Goal: Obtain resource: Obtain resource

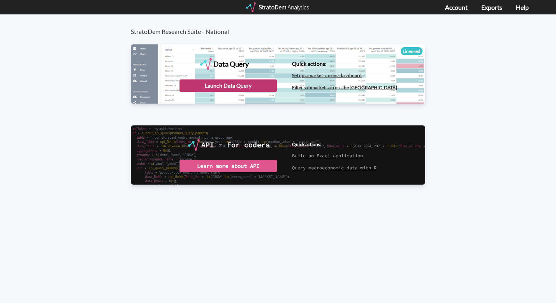
click at [228, 87] on div "Launch Data Query" at bounding box center [228, 85] width 97 height 12
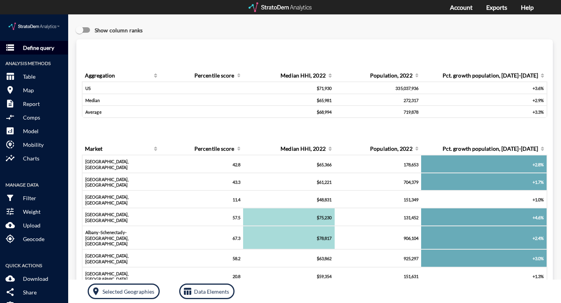
click p "Define query"
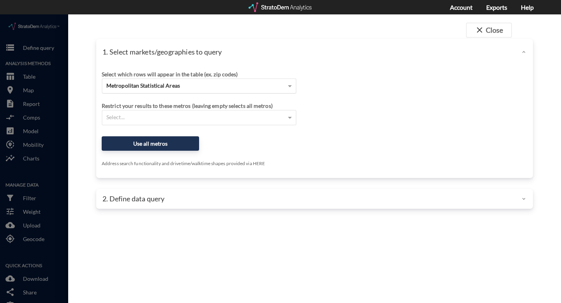
click div "Metropolitan Statistical Areas"
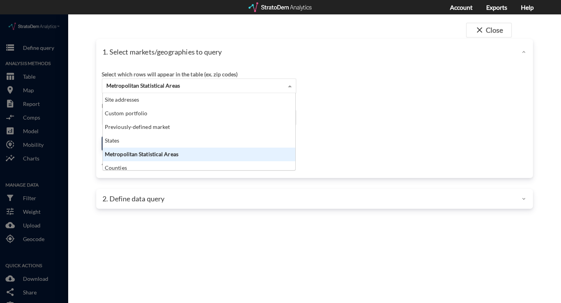
scroll to position [71, 188]
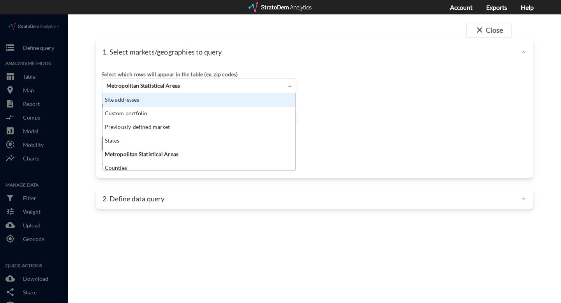
click div "Site addresses"
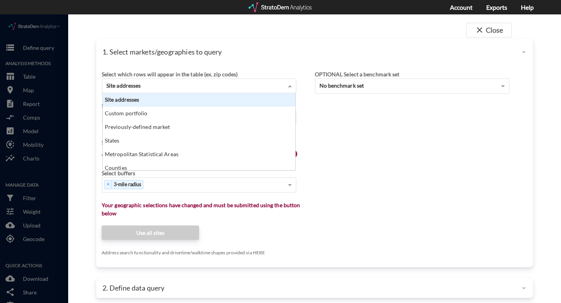
scroll to position [7, 5]
click div "Site addresses"
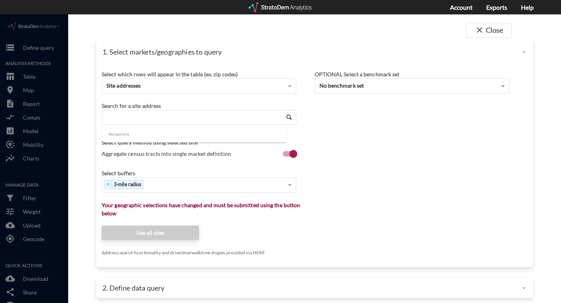
click input "Enter an address"
paste input "Desert Bell Estates, 18648 N 12th St, Phoenix, AZ 85024"
drag, startPoint x: 159, startPoint y: 104, endPoint x: 44, endPoint y: 88, distance: 116.0
click div "close Close 1. Select markets/geographies to query Select which rows will appea…"
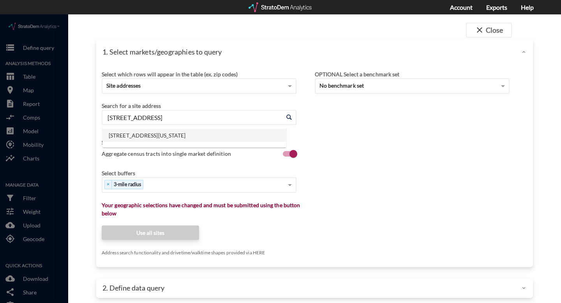
click li "18648 N 12th St, Phoenix, Arizona"
type input "18648 N 12th St, Phoenix, Arizona"
click div "× 3-mile radius"
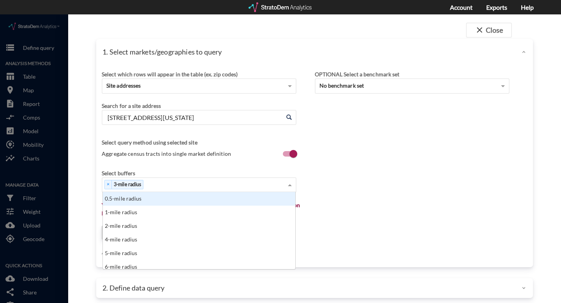
scroll to position [71, 188]
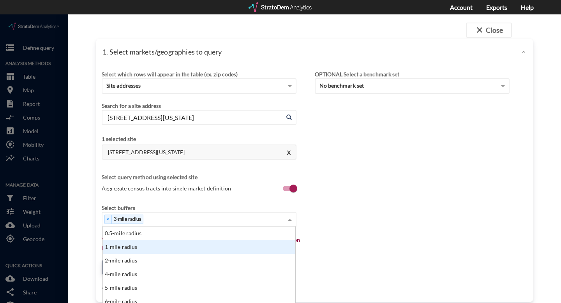
click div "1-mile radius"
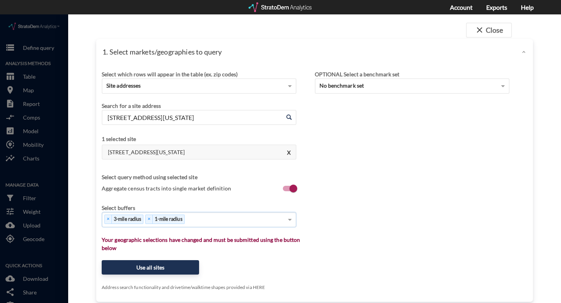
scroll to position [4, 0]
click div "× 3-mile radius × 1-mile radius"
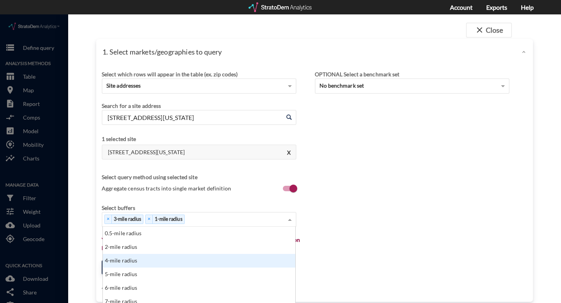
scroll to position [9, 0]
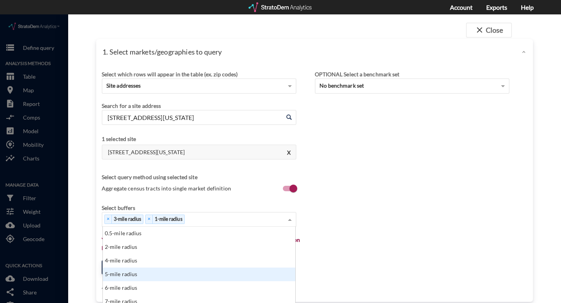
click div "5-mile radius"
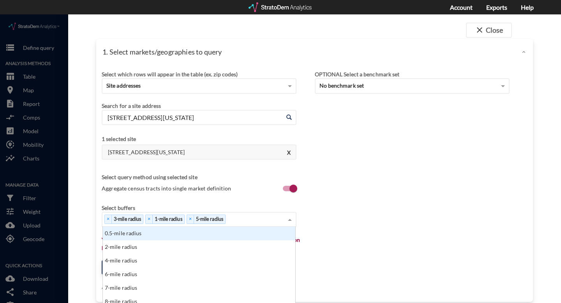
scroll to position [11, 0]
click div "× 3-mile radius × 1-mile radius × 5-mile radius"
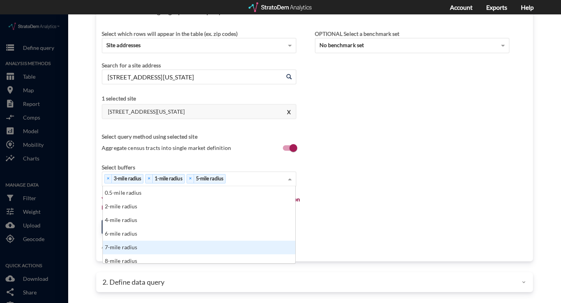
click div "7-mile radius"
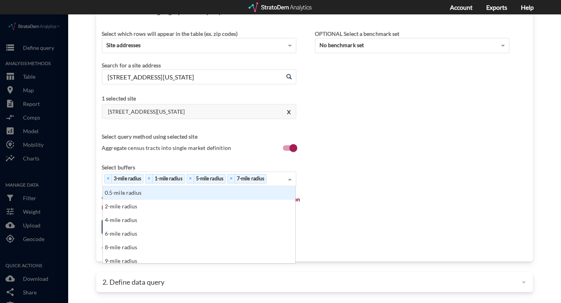
click div "× 3-mile radius × 1-mile radius × 5-mile radius × 7-mile radius"
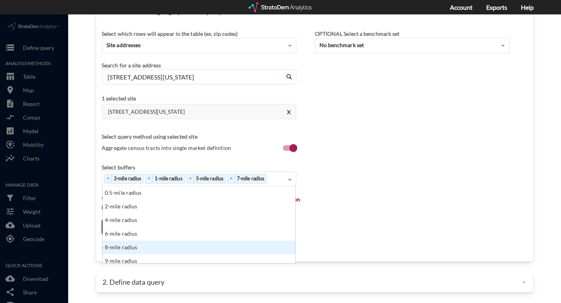
scroll to position [25, 0]
click div "10-mile radius"
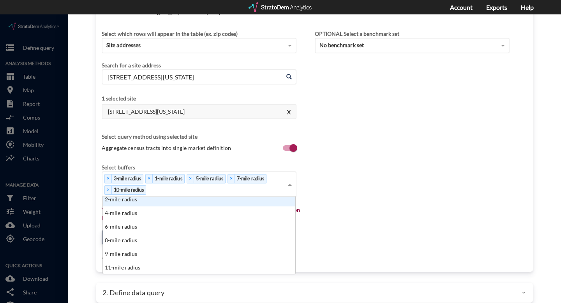
scroll to position [14, 0]
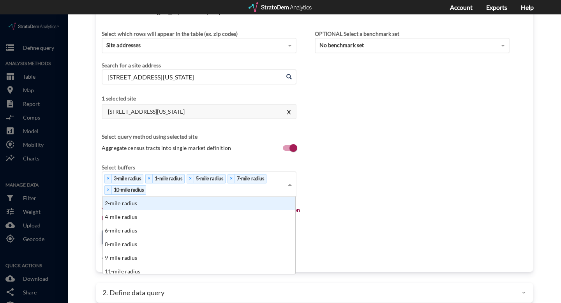
click div "Select which rows will appear in the table (ex. zip codes) Site addresses Selec…"
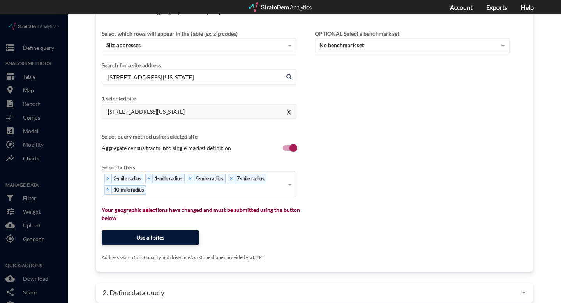
click button "Use all sites"
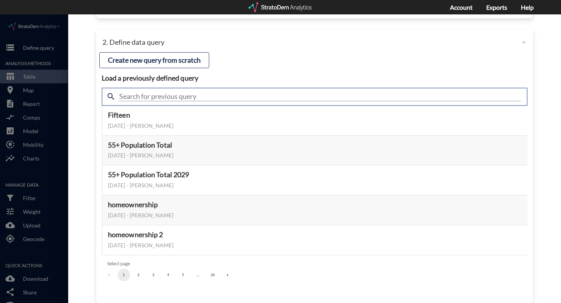
click input "text"
type input "housing demand"
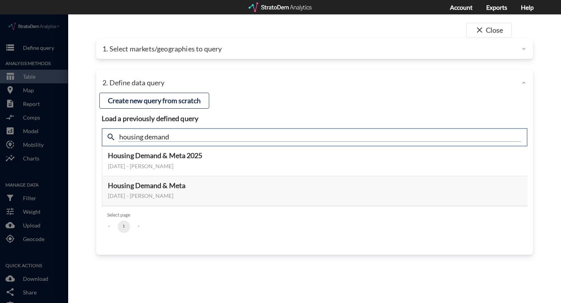
scroll to position [0, 0]
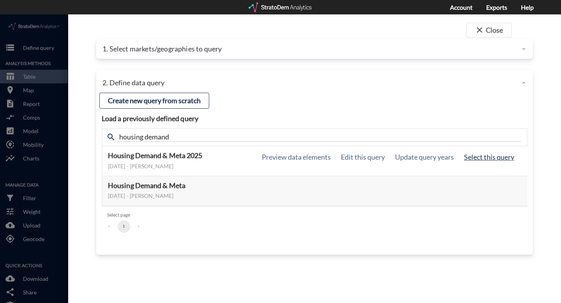
click button "Select this query"
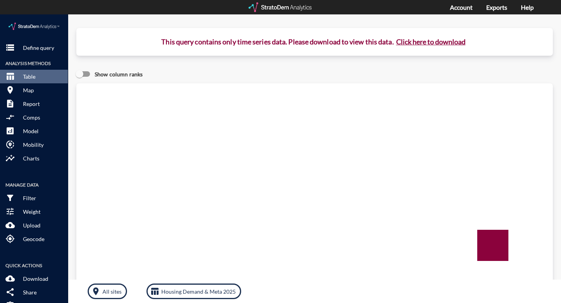
click button "Click here to download"
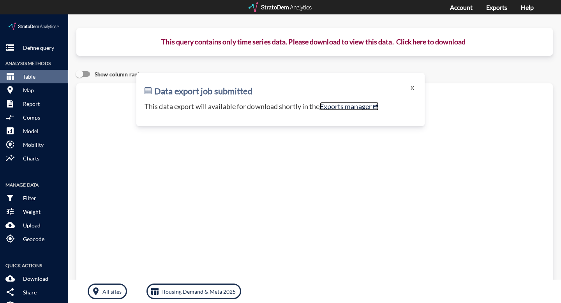
click link "Exports manager"
click p "Define query"
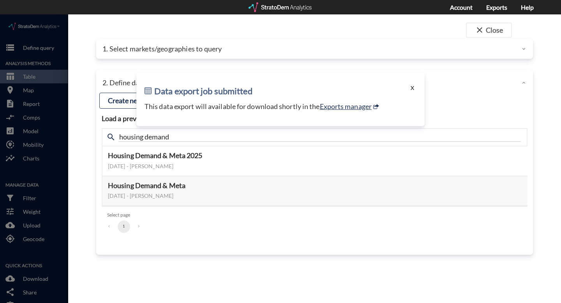
click button "X"
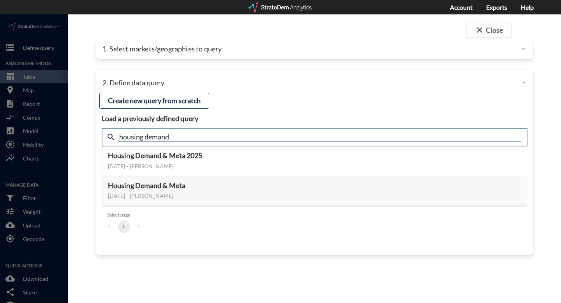
click input "housing demand"
type input "active adult"
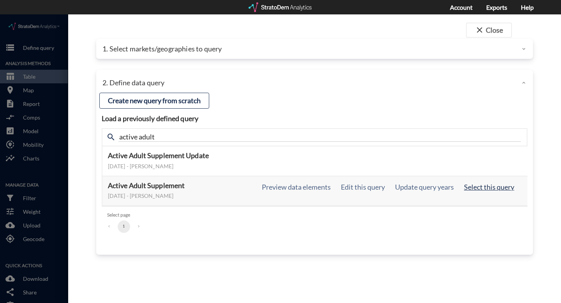
click button "Select this query"
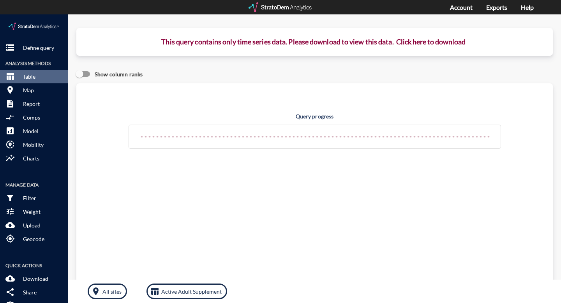
click button "Click here to download"
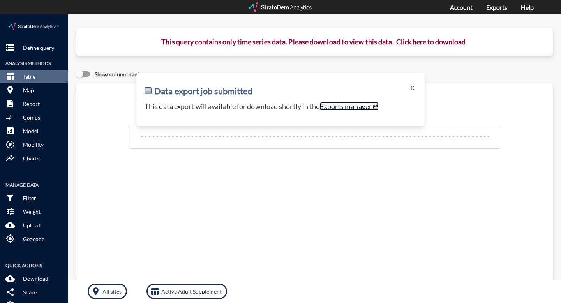
click link "Exports manager"
click button "X"
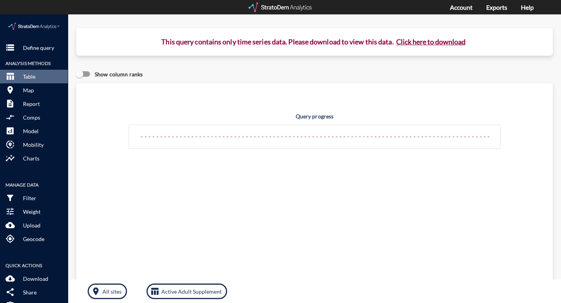
click button "Click here to download"
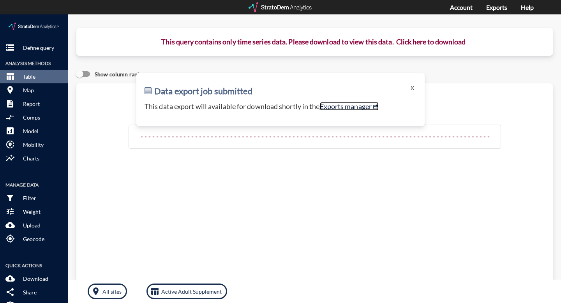
click link "Exports manager"
click button "X"
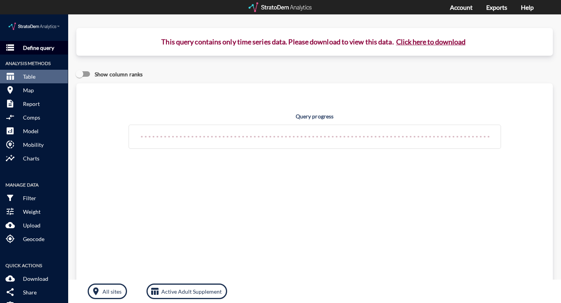
click p "Define query"
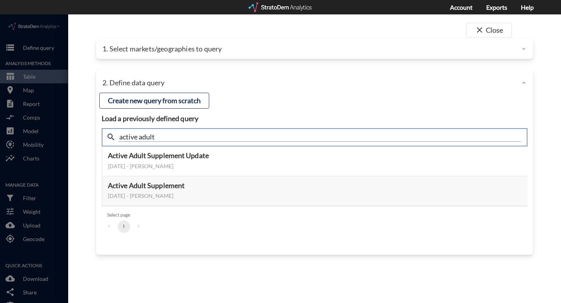
click input "active adult"
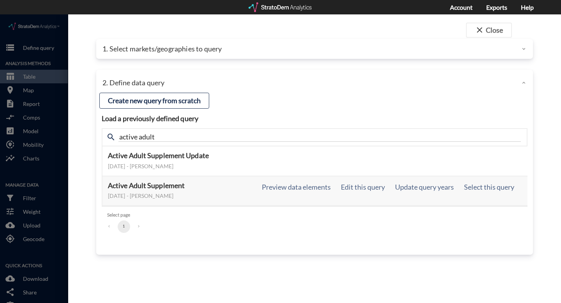
click div "Active Adult Supplement July 23, 2024 - Lucas Wratschko Preview data elements E…"
click button "Select this query"
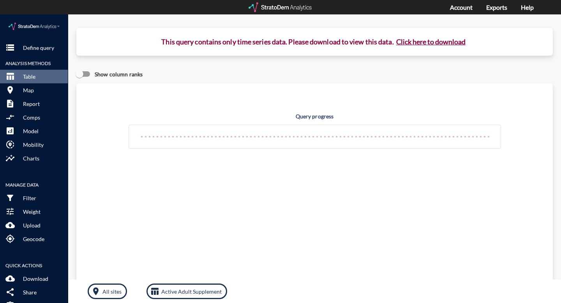
click button "Click here to download"
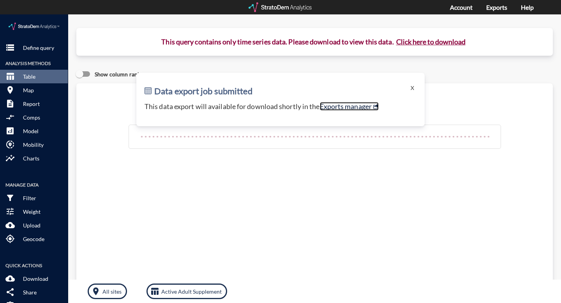
click link "Exports manager"
click button "X"
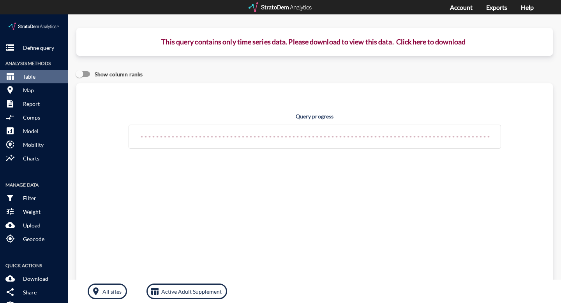
click button "Click here to download"
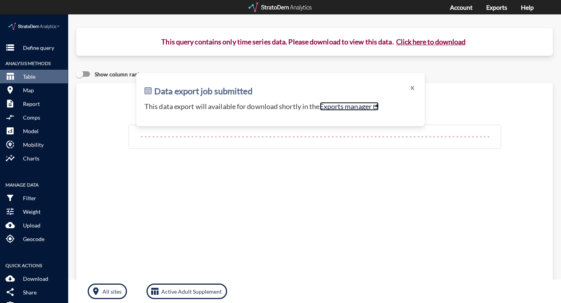
click link "Exports manager"
click button "X"
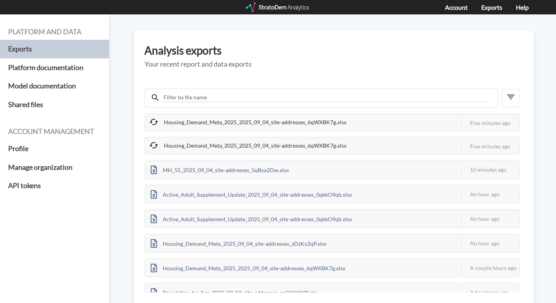
click at [335, 126] on div "Housing_Demand_Meta_2025_2025_09_04_site-addresses_6qWXBK7g.xlsx" at bounding box center [248, 122] width 207 height 16
click at [334, 121] on div "Housing_Demand_Meta_2025_2025_09_04_site-addresses_6qWXBK7g.xlsx" at bounding box center [248, 122] width 207 height 16
click at [328, 139] on div "Housing_Demand_Meta_2025_2025_09_04_site-addresses_6qWXBK7g.xlsx" at bounding box center [248, 145] width 207 height 16
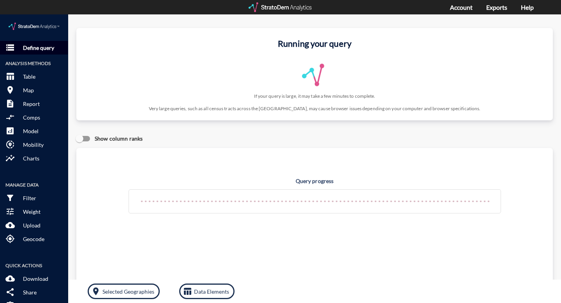
click p "Define query"
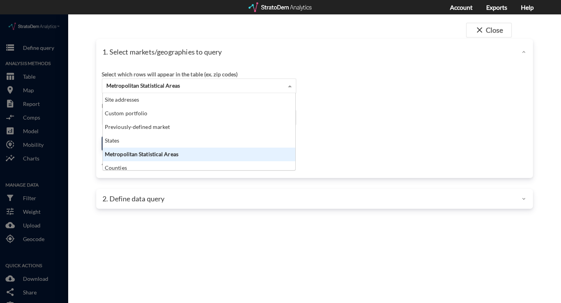
click span "Metropolitan Statistical Areas"
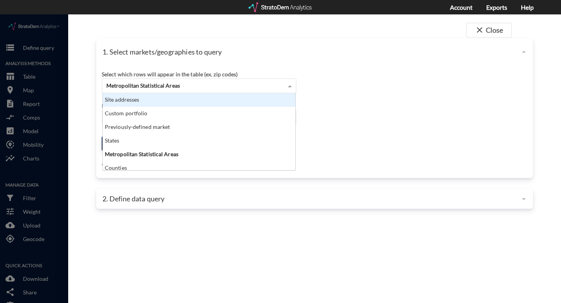
click div "Site addresses"
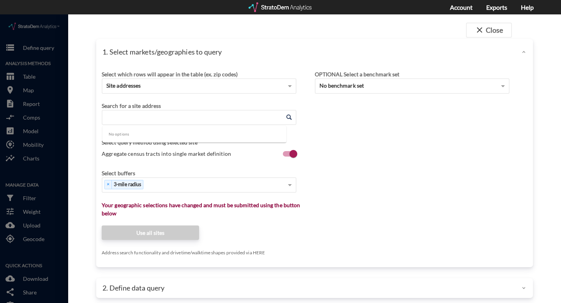
click input "Enter an address"
paste input "Desert Bell Estates, 18648 N 12th St, Phoenix, AZ 85024"
drag, startPoint x: 160, startPoint y: 103, endPoint x: 0, endPoint y: 77, distance: 162.1
click div "close Close 1. Select markets/geographies to query Select which rows will appea…"
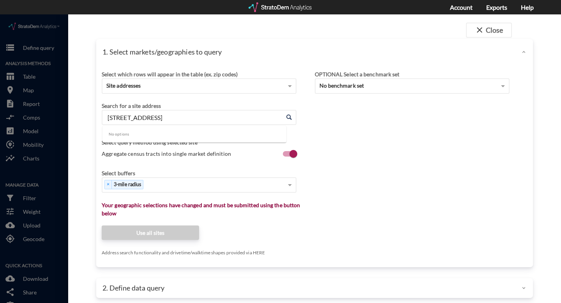
type input "18648 N 12th St, Phoenix, AZ 85024"
click span
click div "Enter an address"
paste input "Desert Bell Estates, [STREET_ADDRESS]"
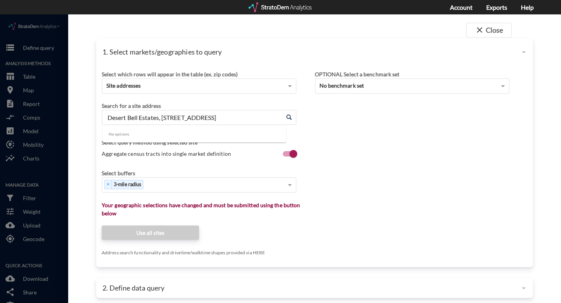
type input "Desert Bell Estates, [STREET_ADDRESS]"
click input "Enter an address"
paste input "Desert Bell Estates, 18648 N 12th St, Phoenix, AZ 85024"
drag, startPoint x: 160, startPoint y: 103, endPoint x: 21, endPoint y: 94, distance: 138.9
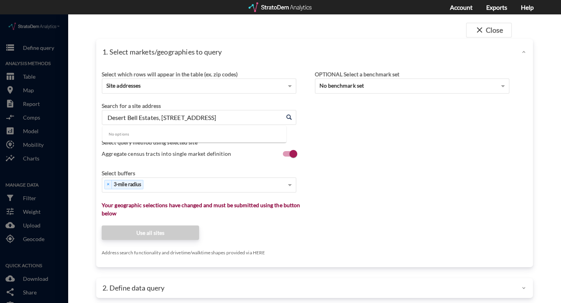
click div "close Close 1. Select markets/geographies to query Select which rows will appea…"
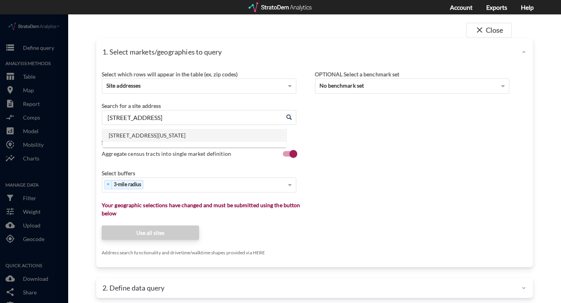
click li "18648 N 12th St, Phoenix, Arizona"
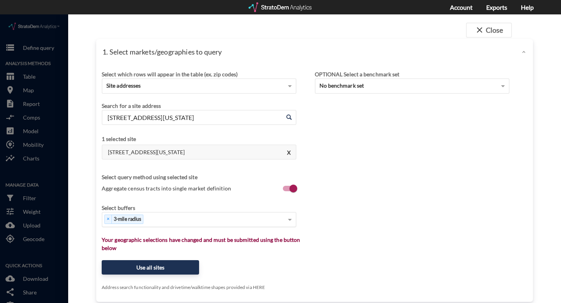
type input "18648 N 12th St, Phoenix, Arizona"
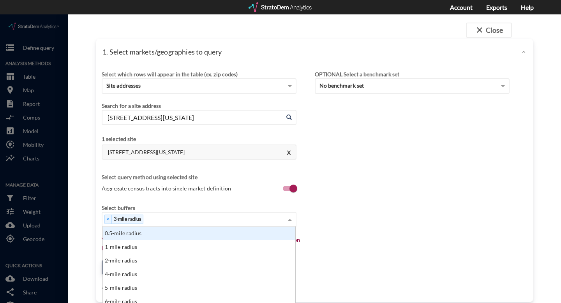
scroll to position [1, 0]
click div "× 3-mile radius"
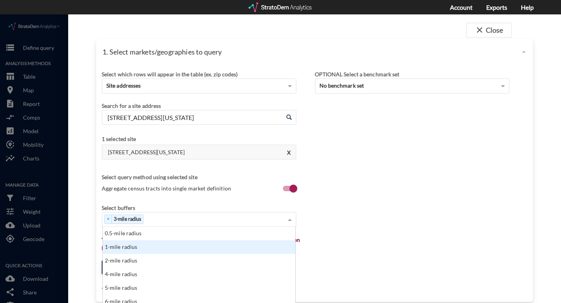
click div "1-mile radius"
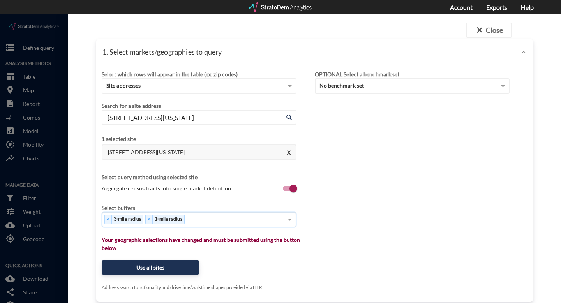
scroll to position [5, 0]
click div "× 3-mile radius × 1-mile radius"
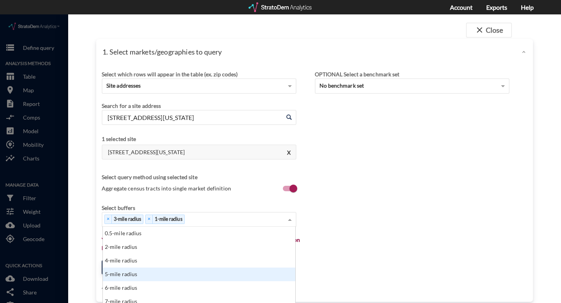
scroll to position [11, 0]
click div "5-mile radius"
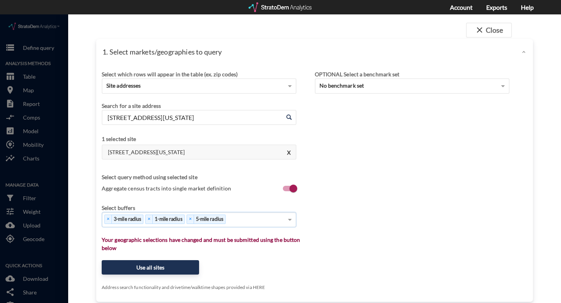
scroll to position [12, 0]
click div "× 3-mile radius × 1-mile radius × 5-mile radius"
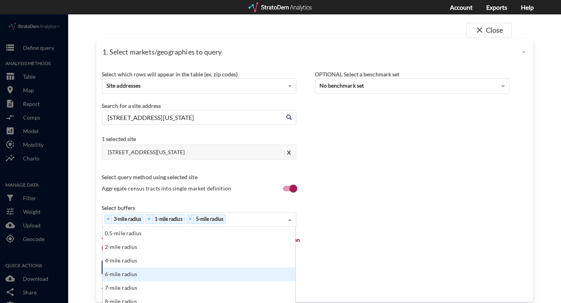
scroll to position [19, 0]
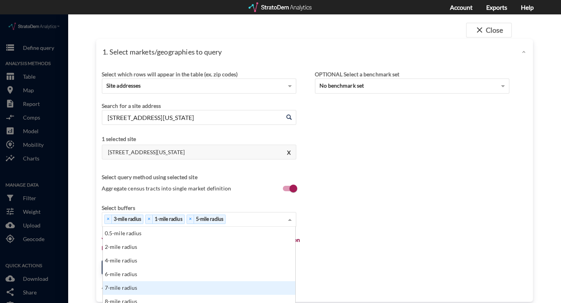
click div "7-mile radius"
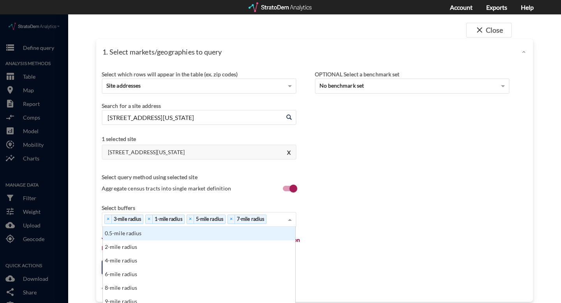
scroll to position [20, 0]
click div "× 3-mile radius × 1-mile radius × 5-mile radius × 7-mile radius"
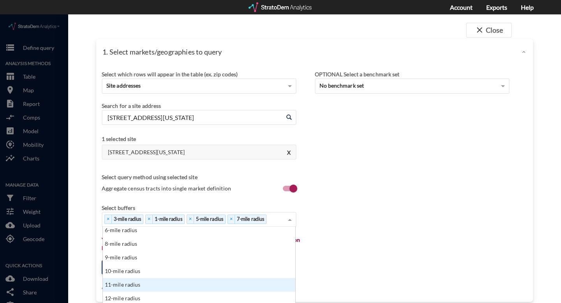
scroll to position [31, 0]
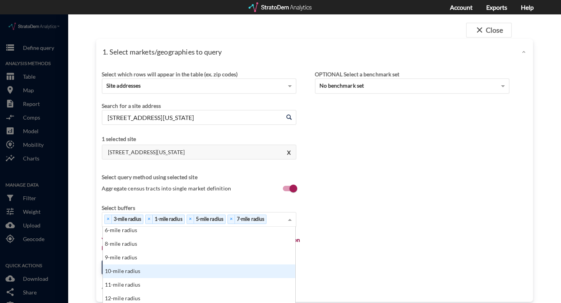
click div "10-mile radius"
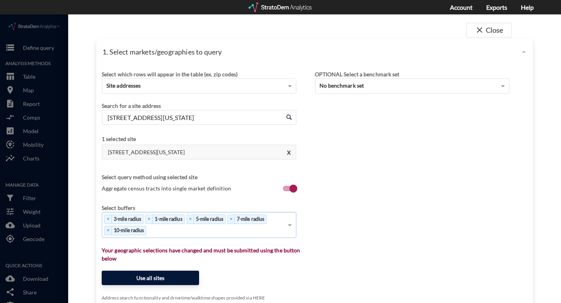
click button "Use all sites"
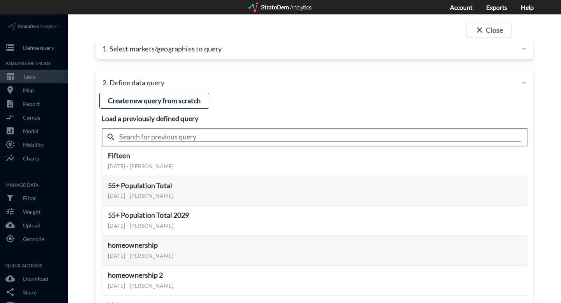
click input "text"
type input "active adult"
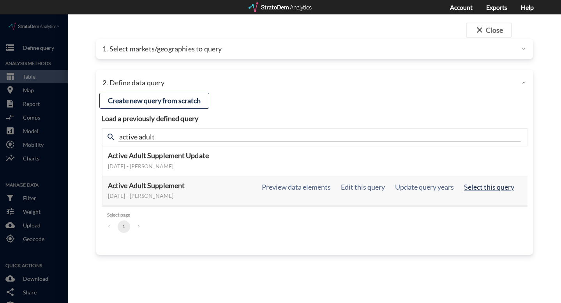
click button "Select this query"
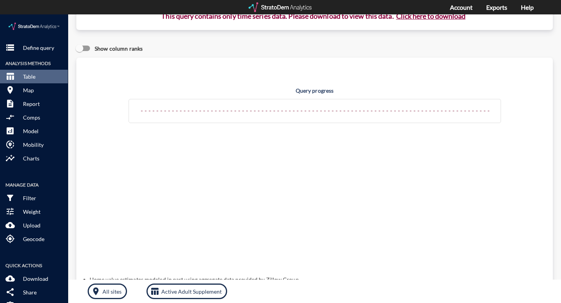
scroll to position [0, 0]
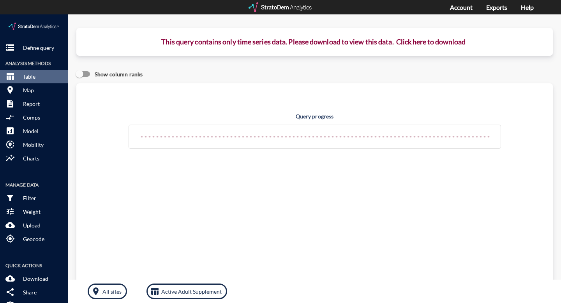
click button "Click here to download"
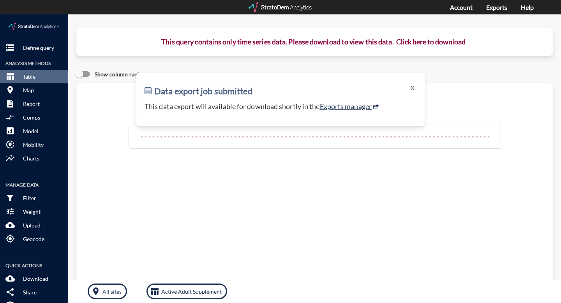
click p "This data export will available for download shortly in the Exports manager"
click link "Exports manager"
click button "X"
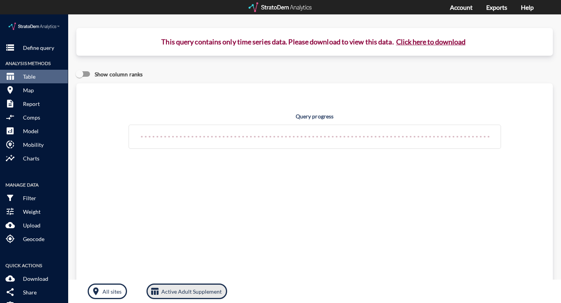
click p "Active Adult Supplement"
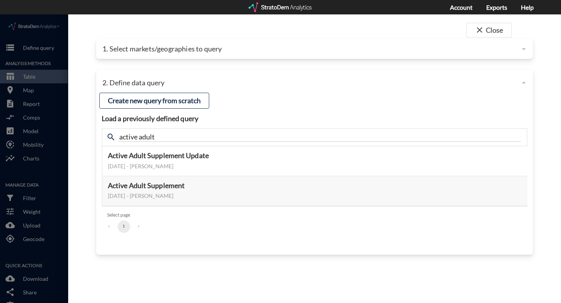
click p "1. Select markets/geographies to query"
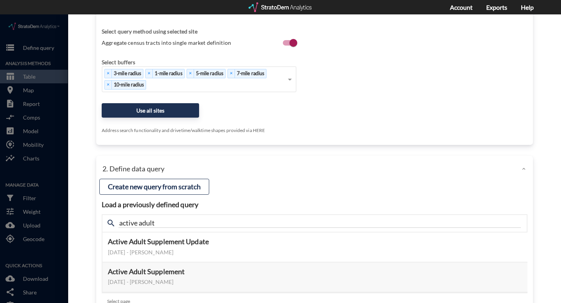
scroll to position [194, 0]
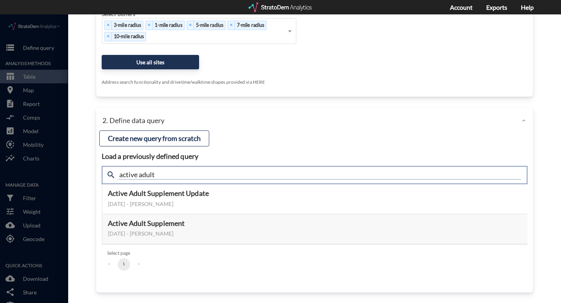
click input "active adult"
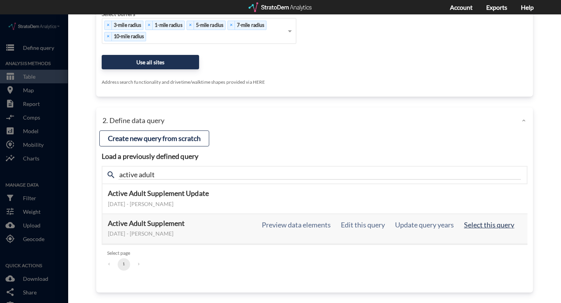
click button "Select this query"
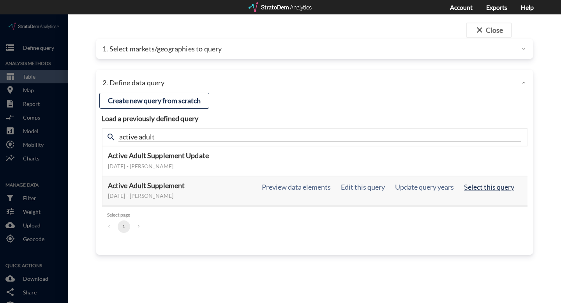
scroll to position [0, 0]
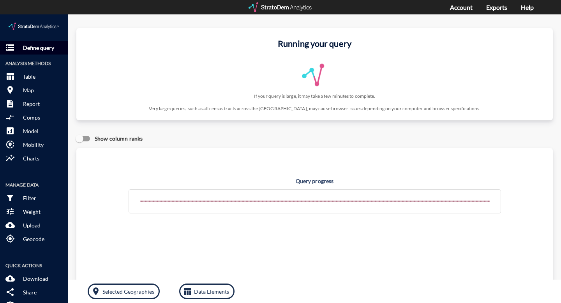
click p "Define query"
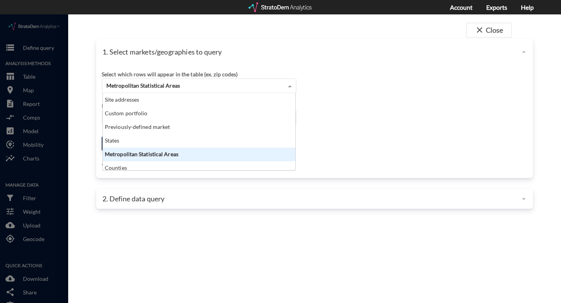
click span "Metropolitan Statistical Areas"
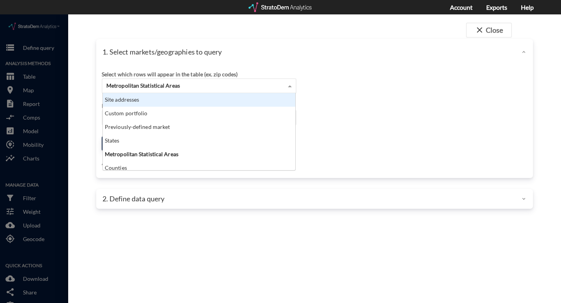
click div "Site addresses"
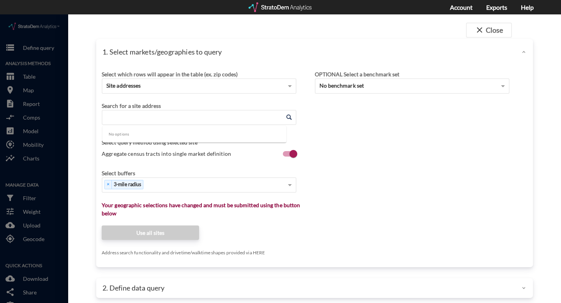
click input "Enter an address"
paste input "Desert Bell Estates, 18648 N 12th St, Phoenix, AZ 85024"
click input "Desert Bell Estates, 18648 N 12th St, Phoenix, AZ 85024"
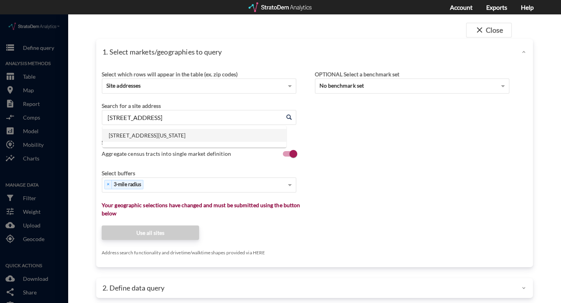
click li "18648 N 12th St, Phoenix, Arizona"
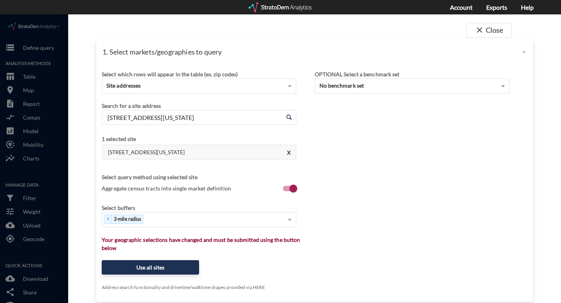
type input "18648 N 12th St, Phoenix, Arizona"
click label "Aggregate census tracts into single market definition"
click input "Aggregate census tracts into single market definition"
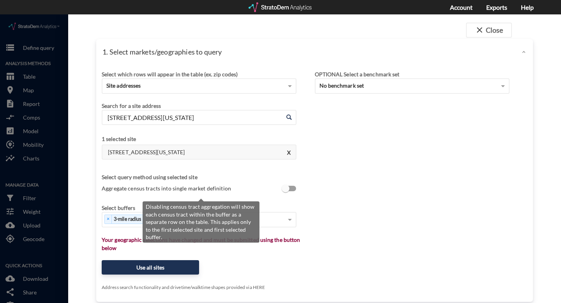
scroll to position [2, 0]
click label "Aggregate census tracts into single market definition"
click input "Aggregate census tracts into single market definition"
checkbox input "true"
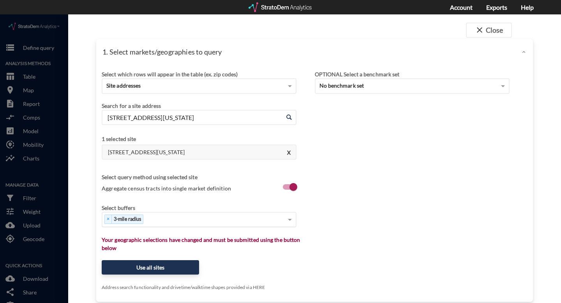
click div "× 3-mile radius"
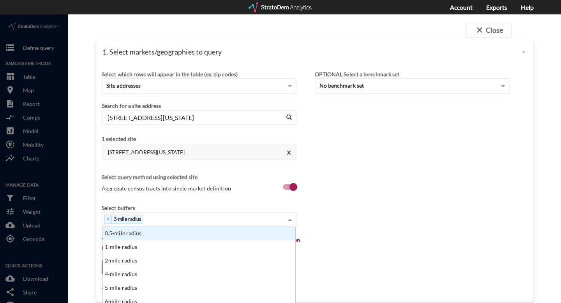
scroll to position [71, 188]
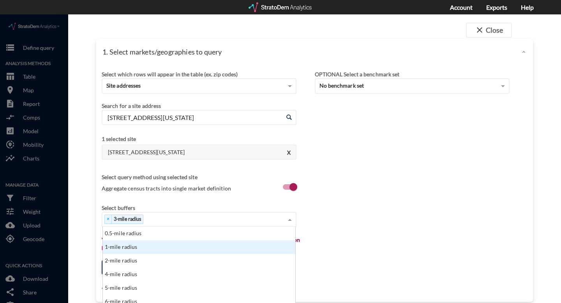
click div "1-mile radius"
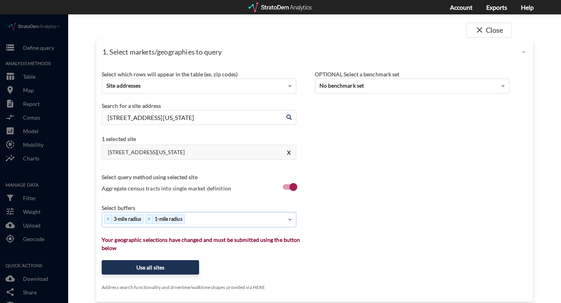
scroll to position [5, 0]
click div "× 3-mile radius × 1-mile radius"
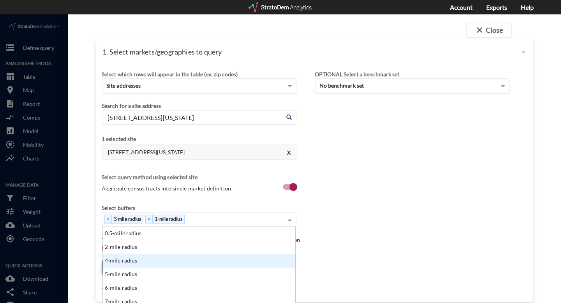
scroll to position [11, 0]
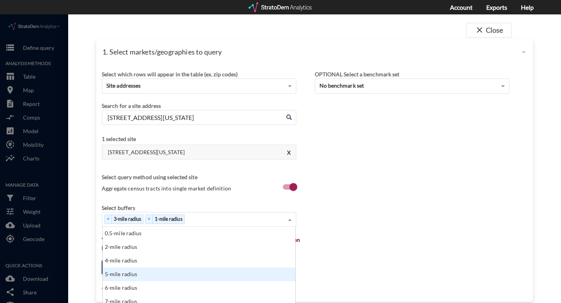
click div "5-mile radius"
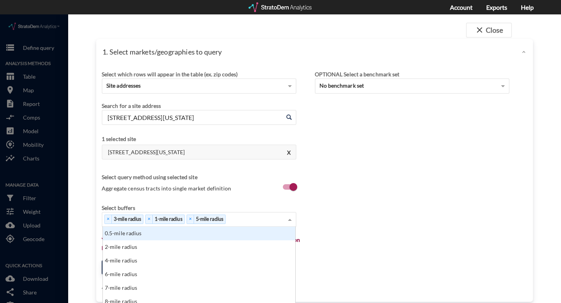
scroll to position [12, 0]
click div "× 3-mile radius × 1-mile radius × 5-mile radius"
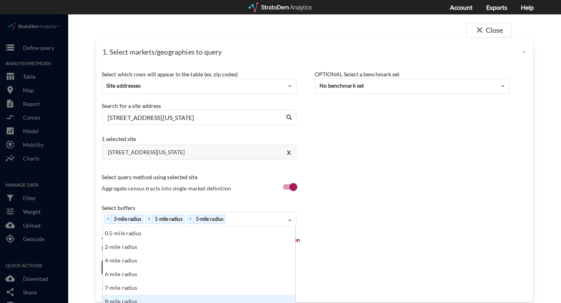
scroll to position [4, 0]
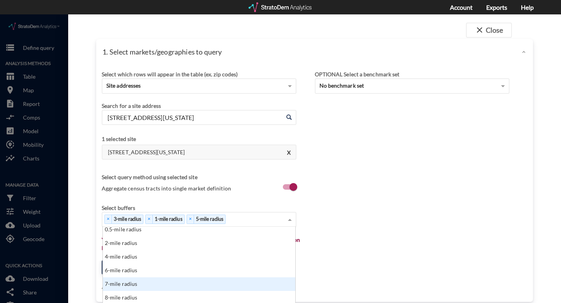
click div "7-mile radius"
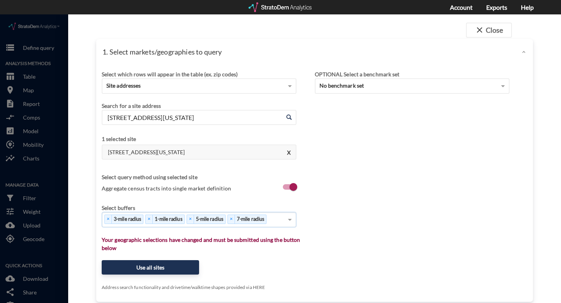
click div "× 3-mile radius × 1-mile radius × 5-mile radius × 7-mile radius"
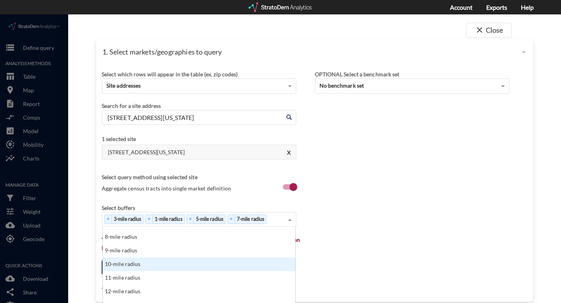
scroll to position [28, 0]
click div "10-mile radius"
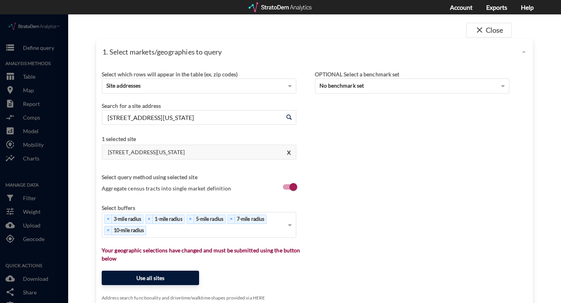
click button "Use all sites"
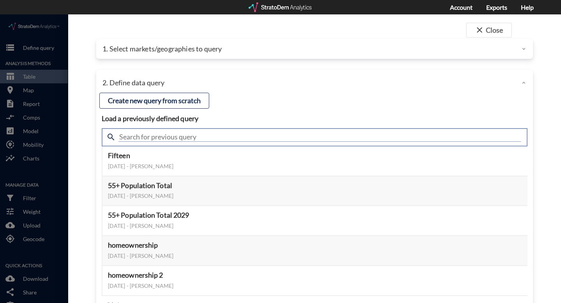
click input "text"
type input "active adult"
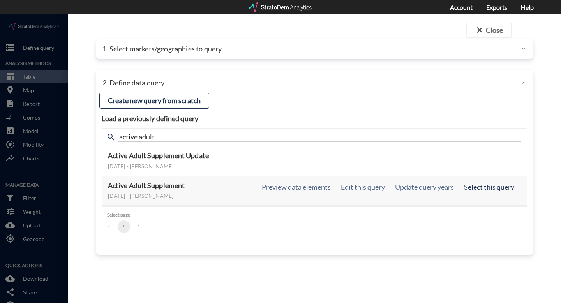
click button "Select this query"
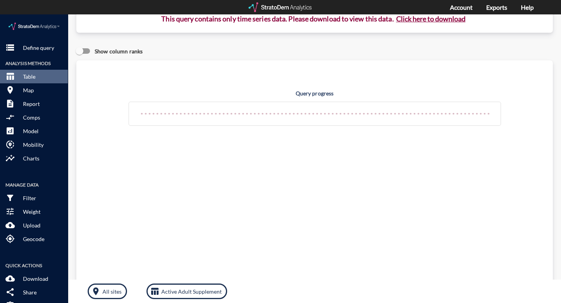
scroll to position [0, 0]
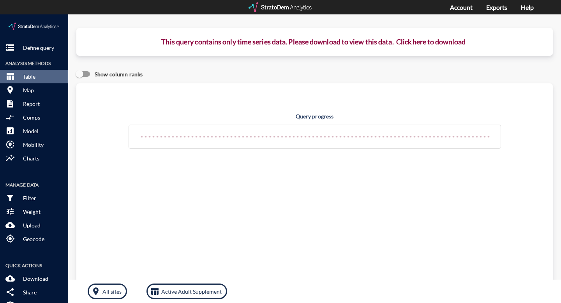
click button "Click here to download"
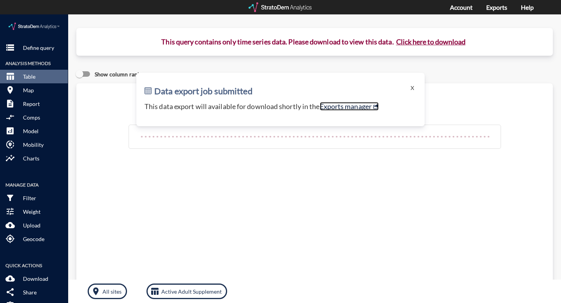
click link "Exports manager"
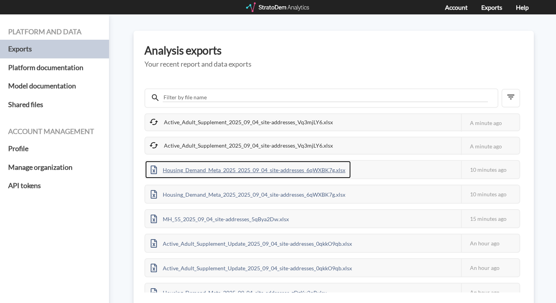
click at [269, 173] on div "Housing_Demand_Meta_2025_2025_09_04_site-addresses_6qWXBK7g.xlsx" at bounding box center [248, 170] width 206 height 18
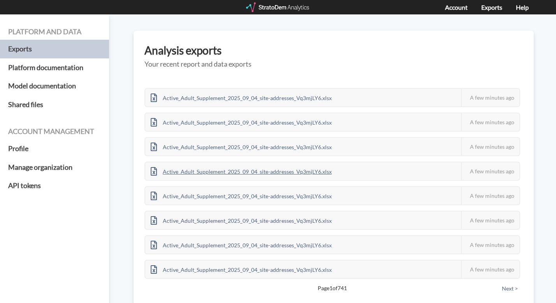
scroll to position [24, 0]
